Goal: Information Seeking & Learning: Find specific fact

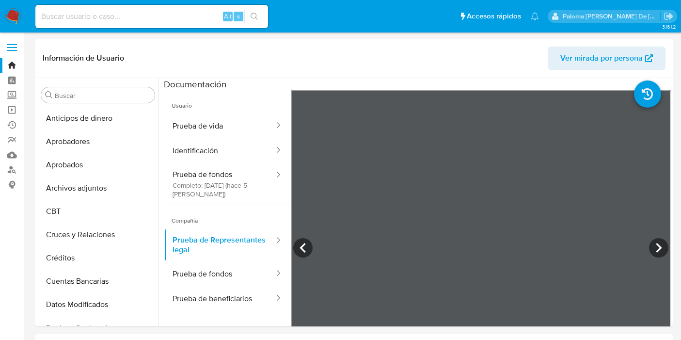
select select "10"
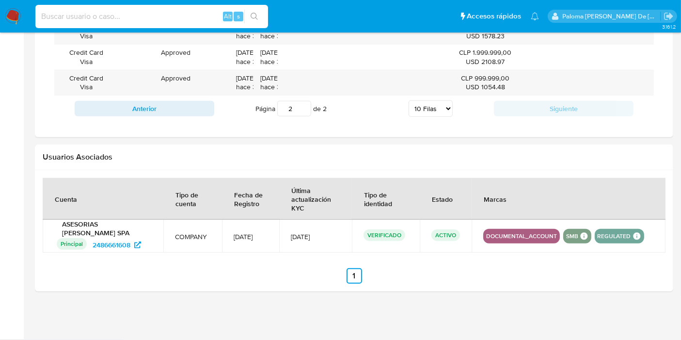
click at [133, 12] on input at bounding box center [151, 16] width 233 height 13
paste input "2720036845"
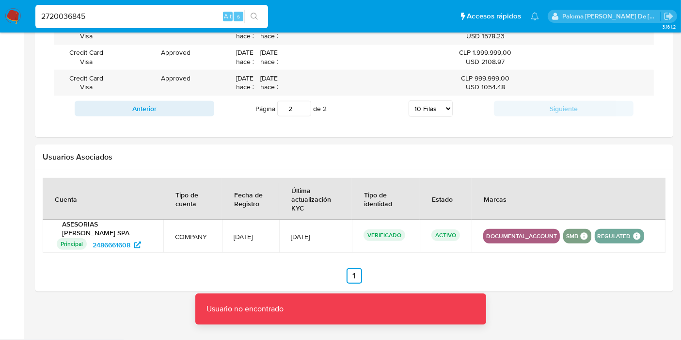
click at [130, 16] on input "2720036845" at bounding box center [151, 16] width 233 height 13
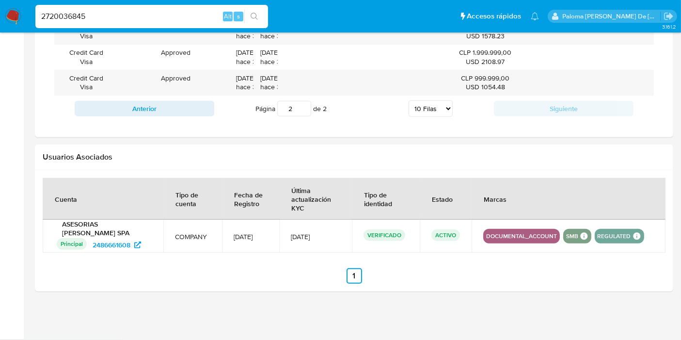
click at [45, 19] on input "2720036845" at bounding box center [151, 16] width 233 height 13
type input "2720036845"
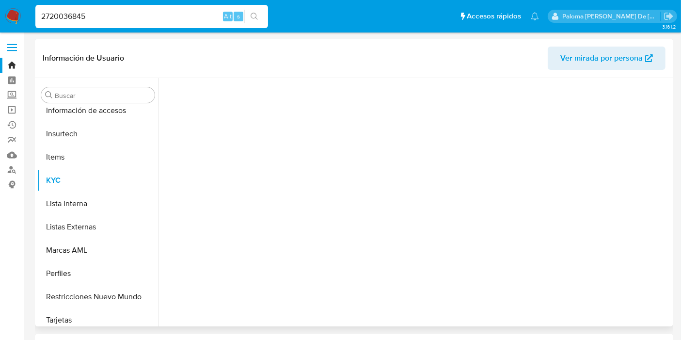
scroll to position [456, 0]
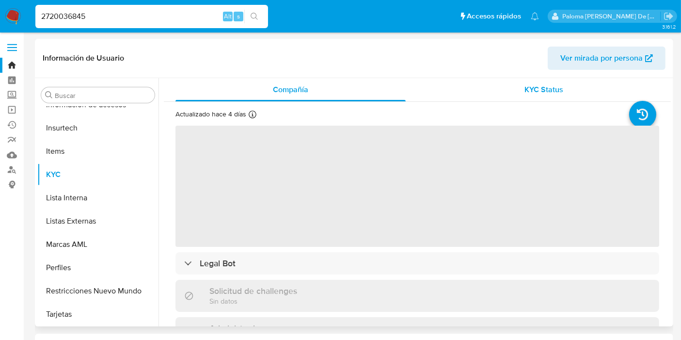
click at [533, 91] on span "KYC Status" at bounding box center [544, 89] width 39 height 11
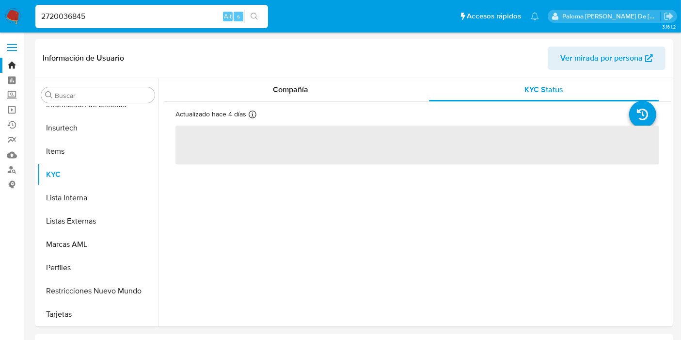
select select "10"
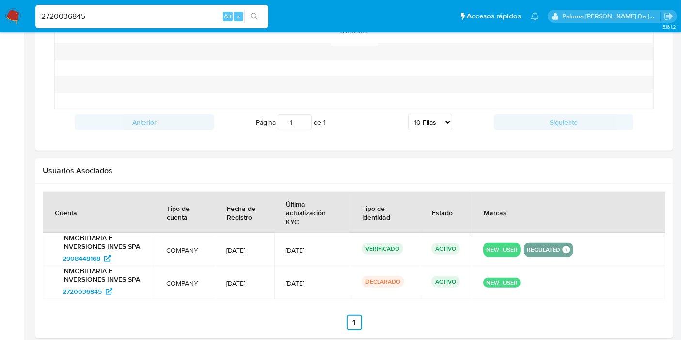
scroll to position [878, 0]
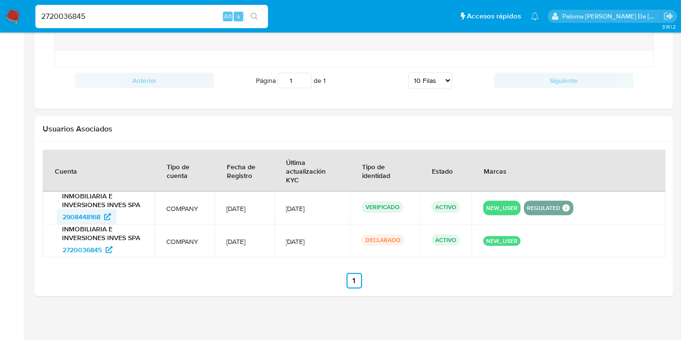
click at [100, 214] on span "2908448168" at bounding box center [82, 217] width 38 height 16
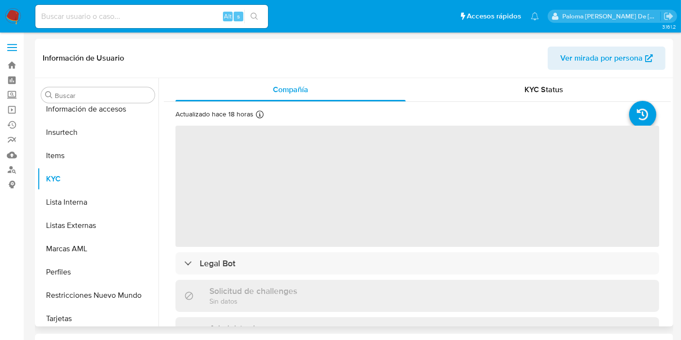
scroll to position [456, 0]
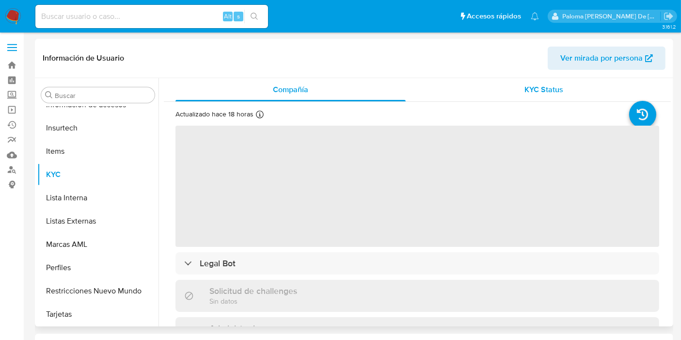
click at [545, 88] on span "KYC Status" at bounding box center [544, 89] width 39 height 11
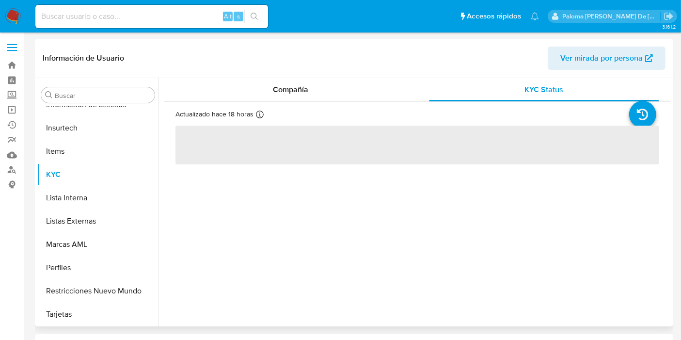
select select "10"
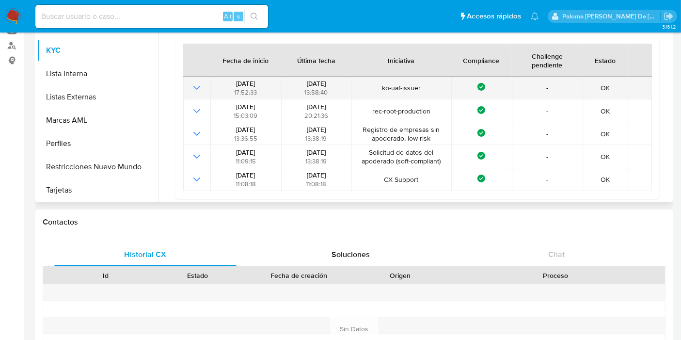
scroll to position [0, 0]
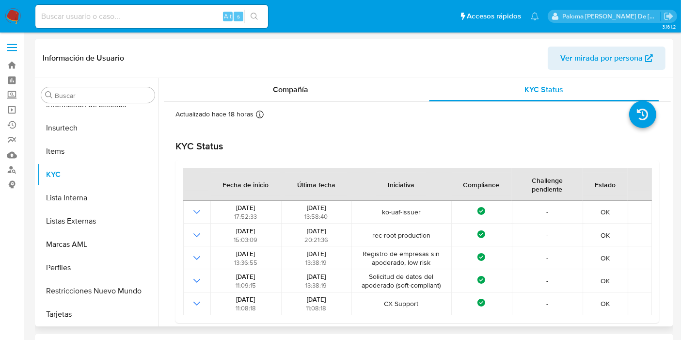
click at [603, 60] on span "Ver mirada por persona" at bounding box center [601, 58] width 82 height 23
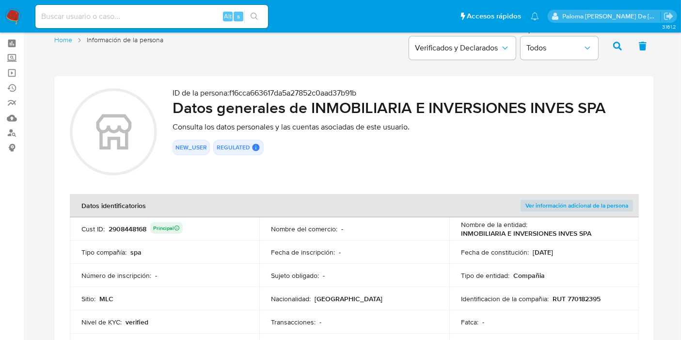
scroll to position [54, 0]
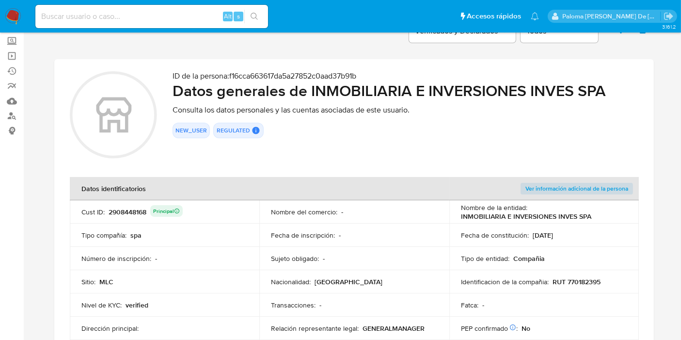
drag, startPoint x: 144, startPoint y: 212, endPoint x: 108, endPoint y: 210, distance: 35.9
click at [109, 210] on div "2908448168 Principal" at bounding box center [146, 212] width 74 height 14
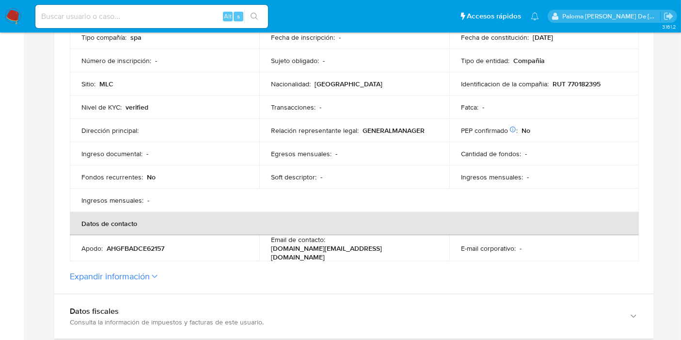
scroll to position [430, 0]
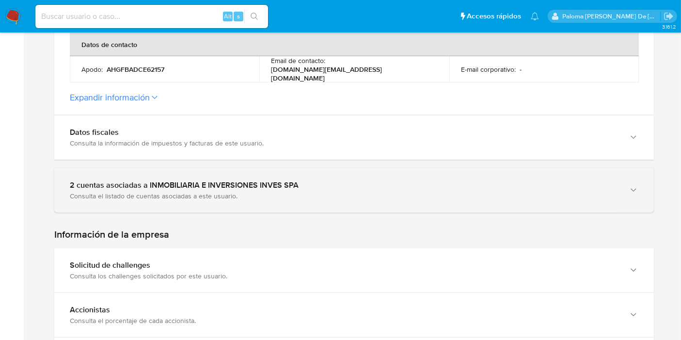
click at [144, 191] on div "Consulta el listado de cuentas asociadas a este usuario." at bounding box center [344, 195] width 549 height 9
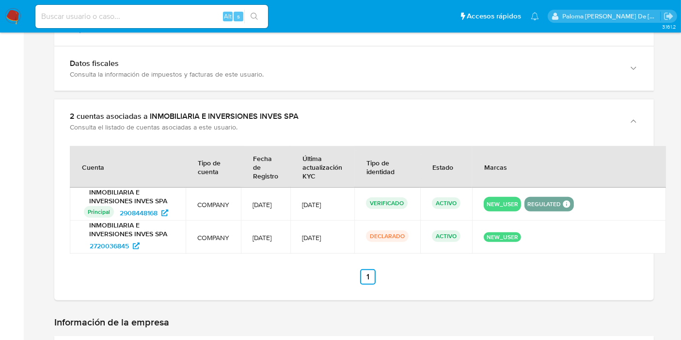
scroll to position [539, 0]
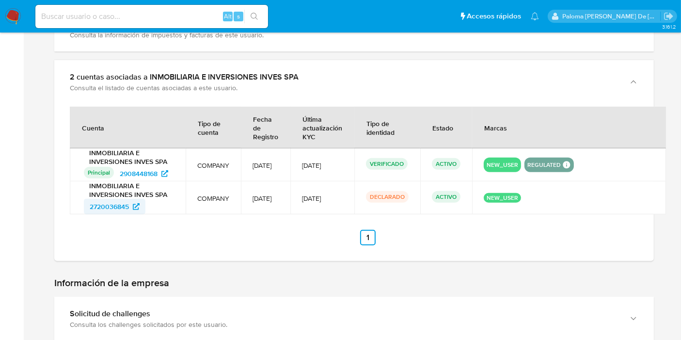
drag, startPoint x: 69, startPoint y: 203, endPoint x: 128, endPoint y: 205, distance: 58.7
click at [128, 205] on td "INMOBILIARIA E INVERSIONES INVES SPA 2720036845" at bounding box center [128, 197] width 116 height 33
click at [158, 171] on span "2908448168" at bounding box center [139, 174] width 38 height 16
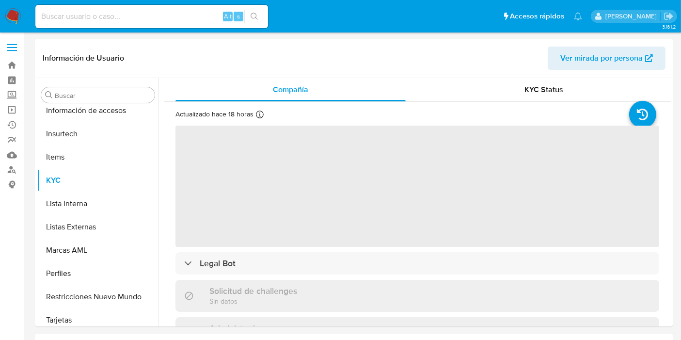
scroll to position [456, 0]
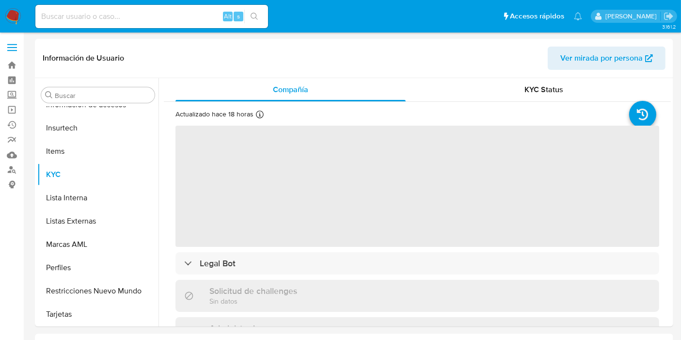
select select "10"
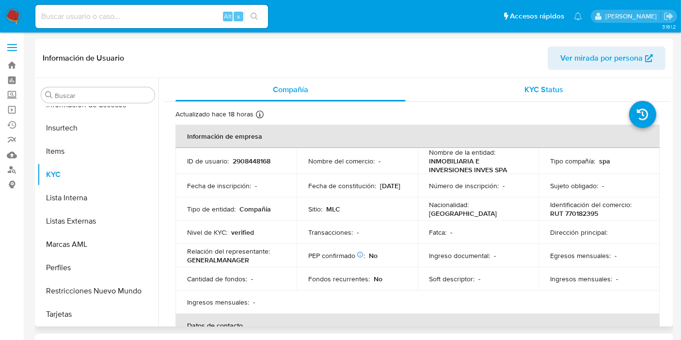
click at [530, 84] on span "KYC Status" at bounding box center [544, 89] width 39 height 11
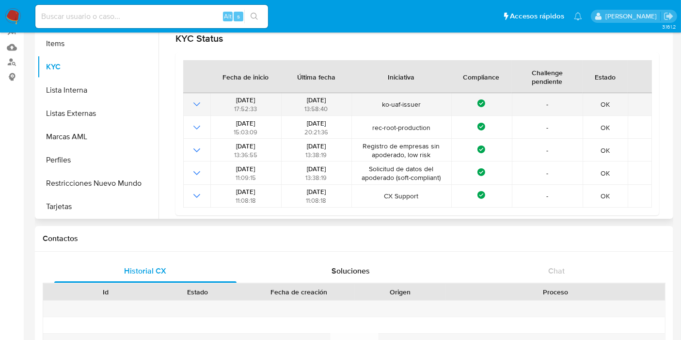
scroll to position [0, 0]
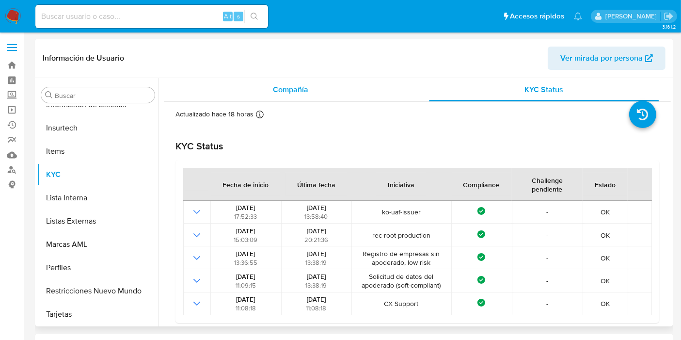
click at [281, 81] on div "Compañía" at bounding box center [290, 89] width 230 height 23
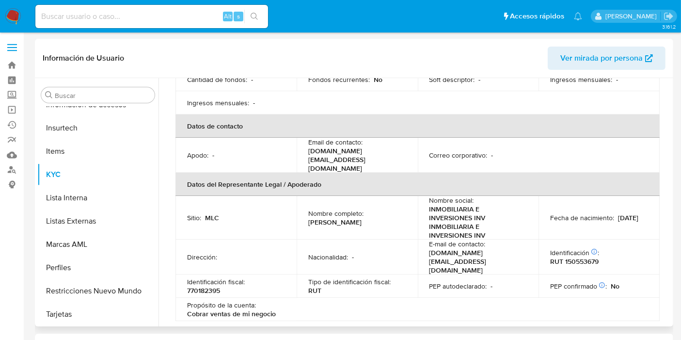
scroll to position [215, 0]
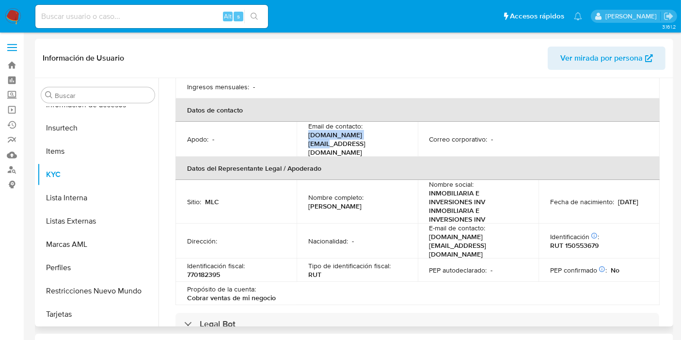
drag, startPoint x: 376, startPoint y: 136, endPoint x: 305, endPoint y: 136, distance: 71.3
click at [305, 136] on td "Email de contacto : [DOMAIN_NAME][EMAIL_ADDRESS][DOMAIN_NAME]" at bounding box center [357, 139] width 121 height 35
copy p "[DOMAIN_NAME][EMAIL_ADDRESS][DOMAIN_NAME]"
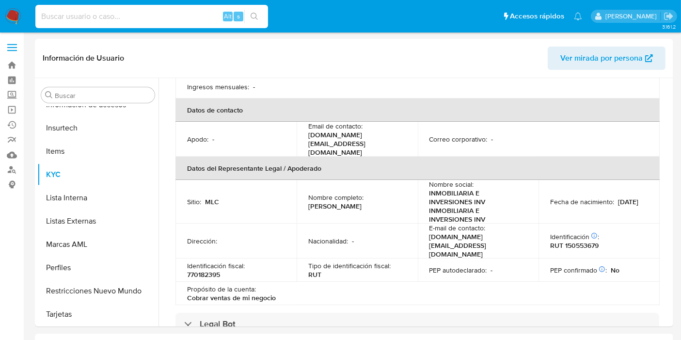
click at [119, 21] on input at bounding box center [151, 16] width 233 height 13
type input "vict"
